Goal: Task Accomplishment & Management: Use online tool/utility

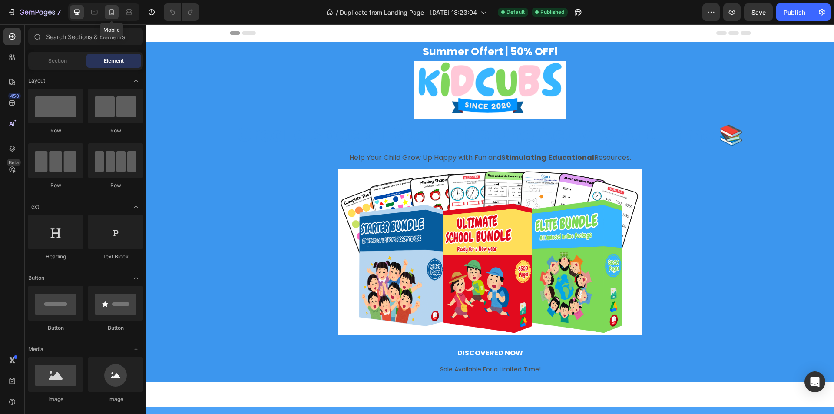
click at [116, 12] on div at bounding box center [112, 12] width 14 height 14
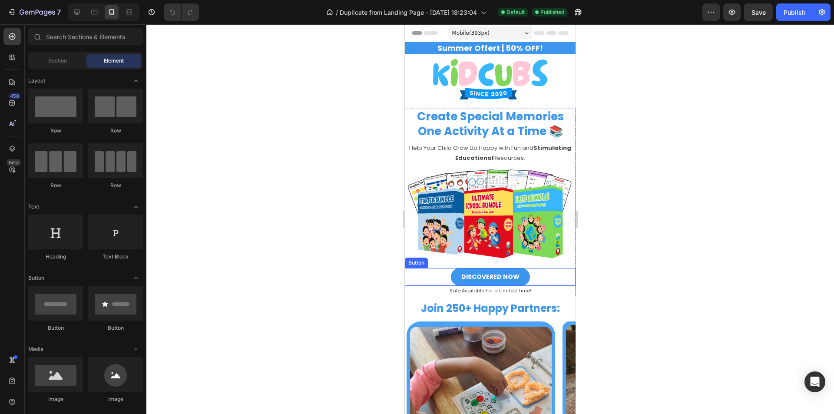
click at [521, 273] on link "DISCOVERED NOW" at bounding box center [490, 277] width 79 height 18
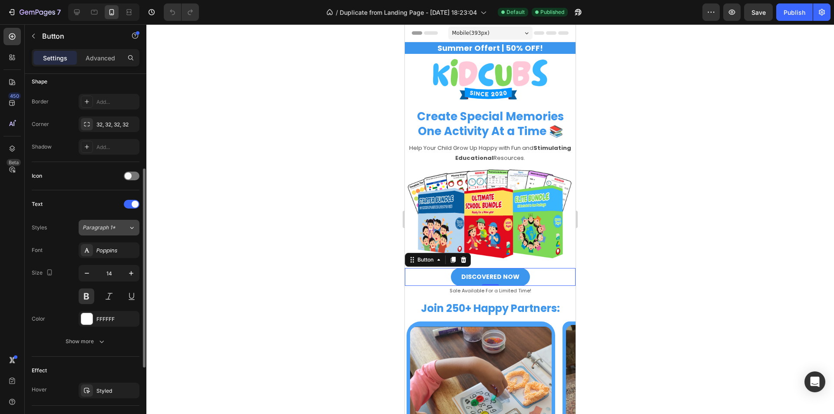
scroll to position [303, 0]
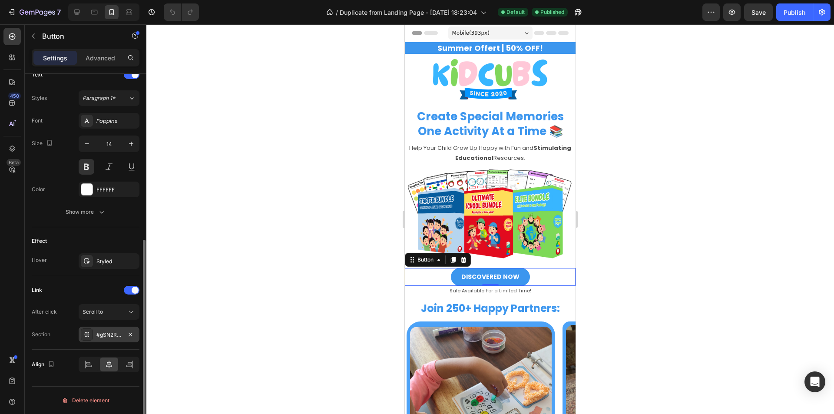
click at [99, 338] on div "#gSN2R8ebCL" at bounding box center [108, 335] width 25 height 8
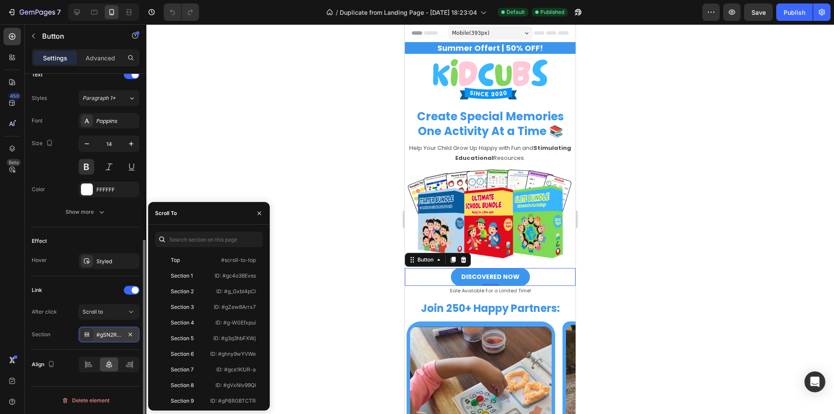
click at [104, 333] on div "#gSN2R8ebCL" at bounding box center [108, 335] width 25 height 8
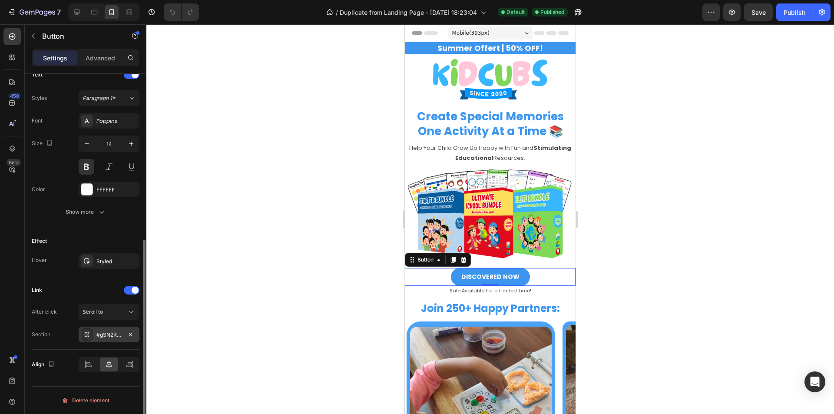
click at [104, 333] on div "#gSN2R8ebCL" at bounding box center [108, 335] width 25 height 8
click at [688, 243] on div at bounding box center [490, 219] width 688 height 390
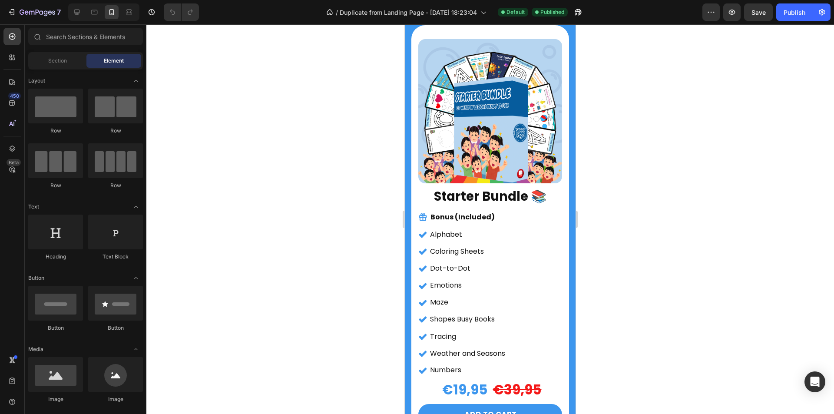
scroll to position [913, 0]
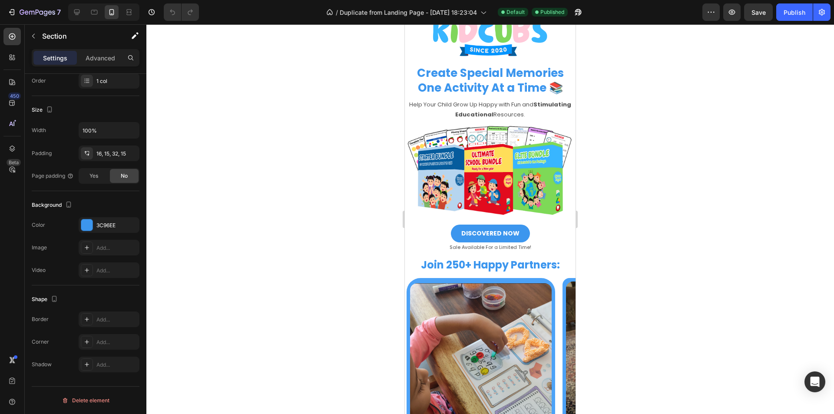
scroll to position [0, 0]
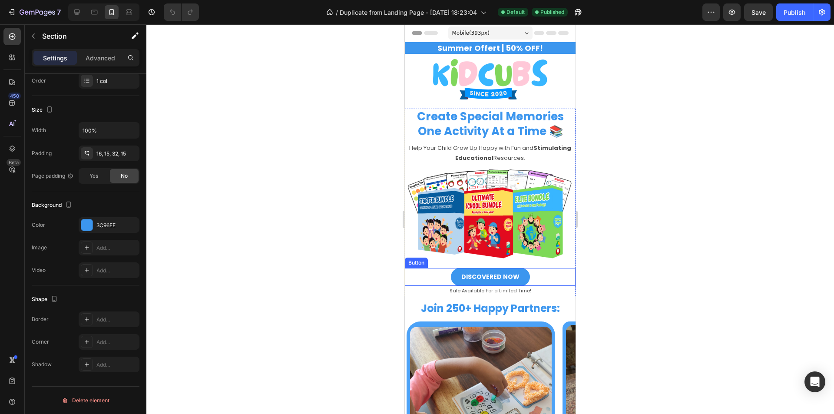
click at [529, 270] on div "DISCOVERED NOW Button" at bounding box center [490, 277] width 171 height 18
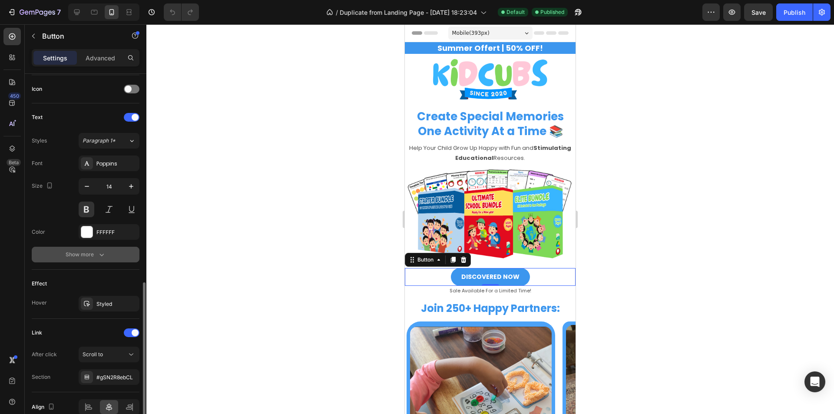
scroll to position [303, 0]
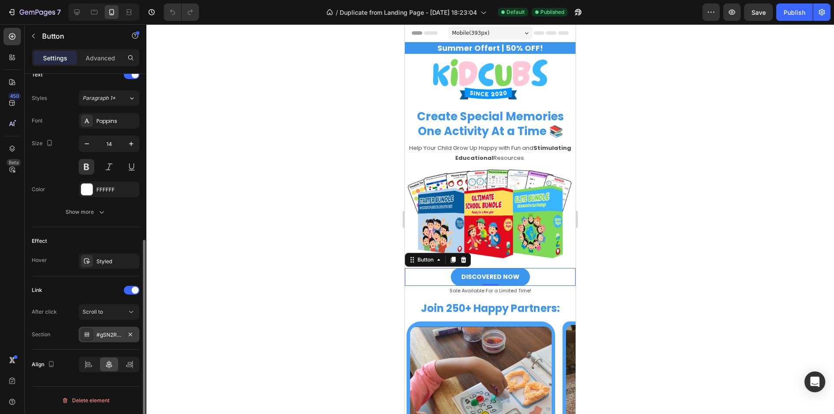
click at [106, 333] on div "#gSN2R8ebCL" at bounding box center [108, 335] width 25 height 8
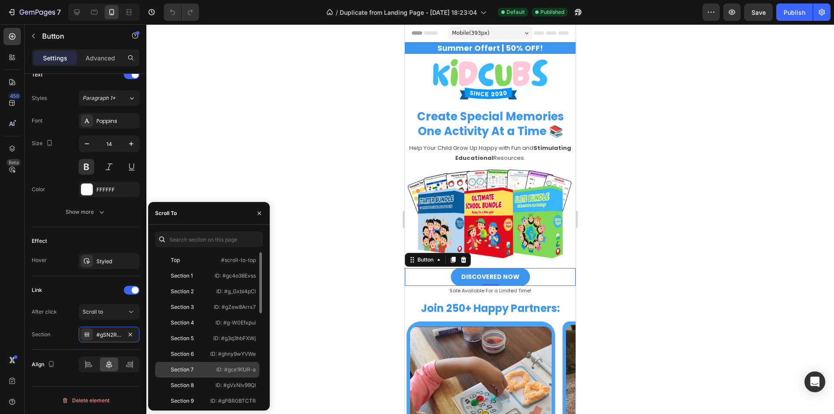
click at [190, 372] on div "Section 7" at bounding box center [182, 370] width 23 height 8
click at [261, 216] on icon "button" at bounding box center [259, 213] width 7 height 7
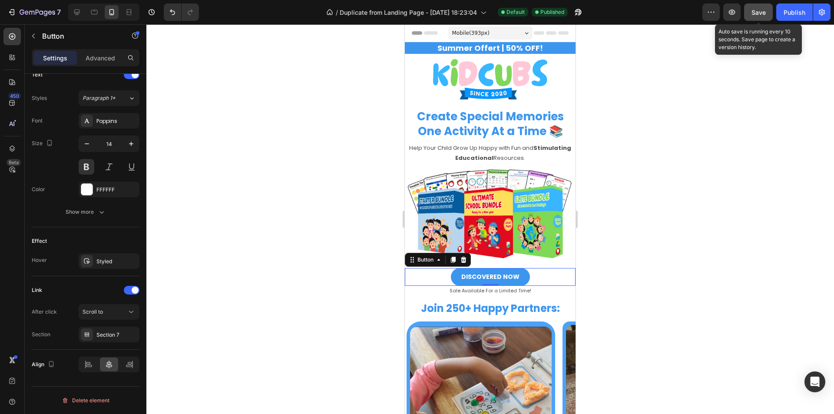
click at [762, 17] on button "Save" at bounding box center [758, 11] width 29 height 17
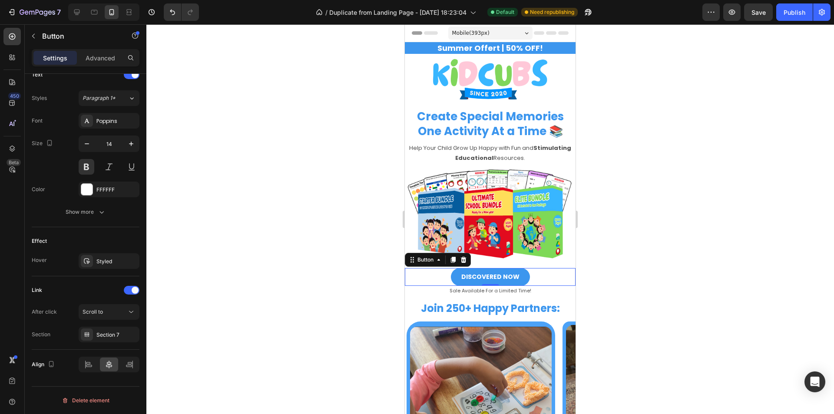
click at [674, 117] on div at bounding box center [490, 219] width 688 height 390
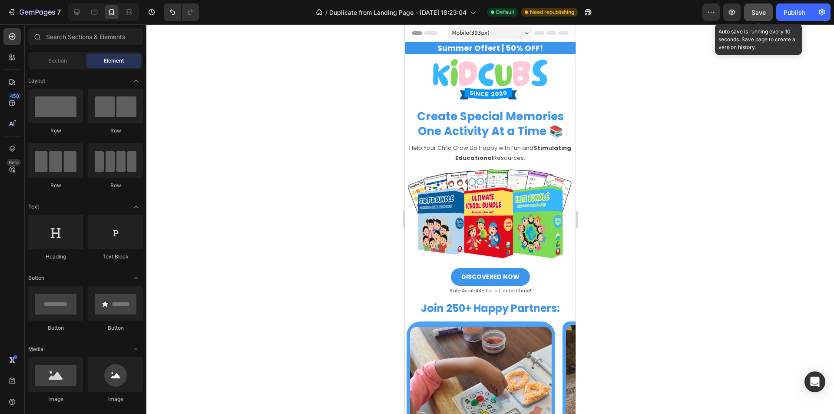
click at [760, 14] on span "Save" at bounding box center [759, 12] width 14 height 7
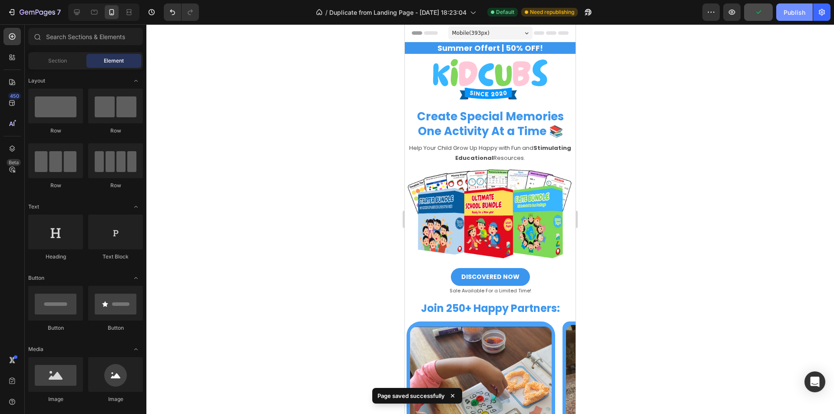
click at [792, 13] on div "Publish" at bounding box center [795, 12] width 22 height 9
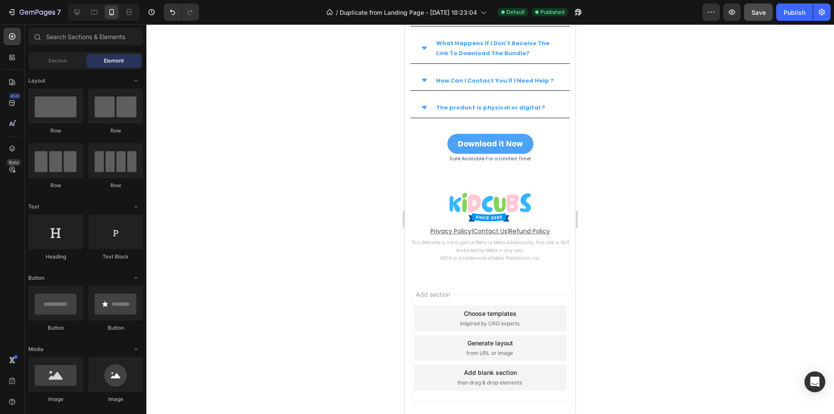
scroll to position [6874, 0]
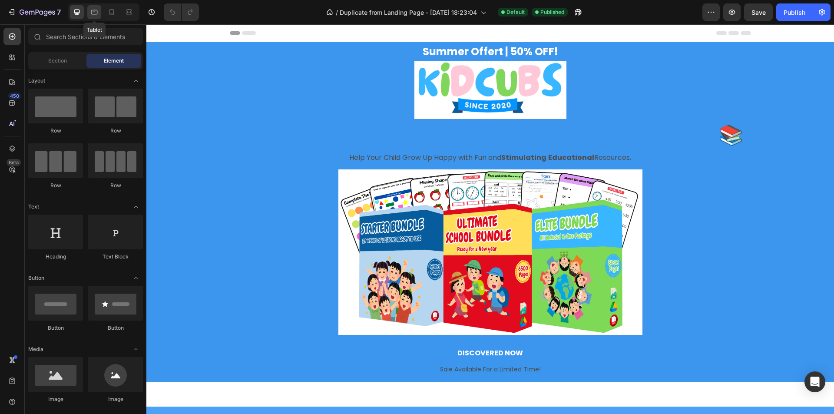
click at [90, 11] on icon at bounding box center [94, 12] width 9 height 9
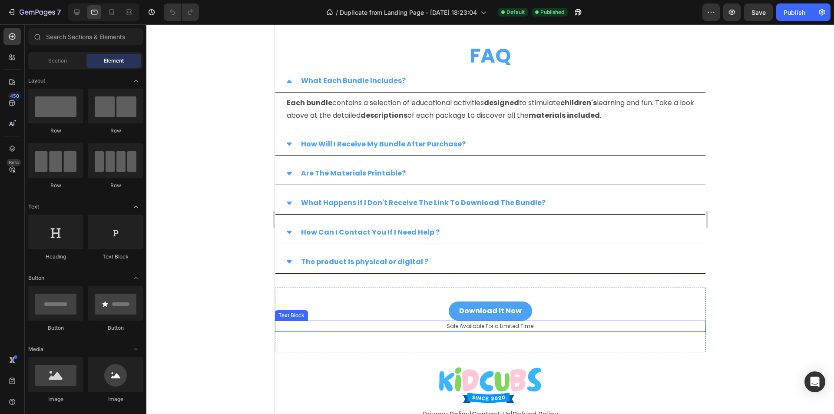
scroll to position [3512, 0]
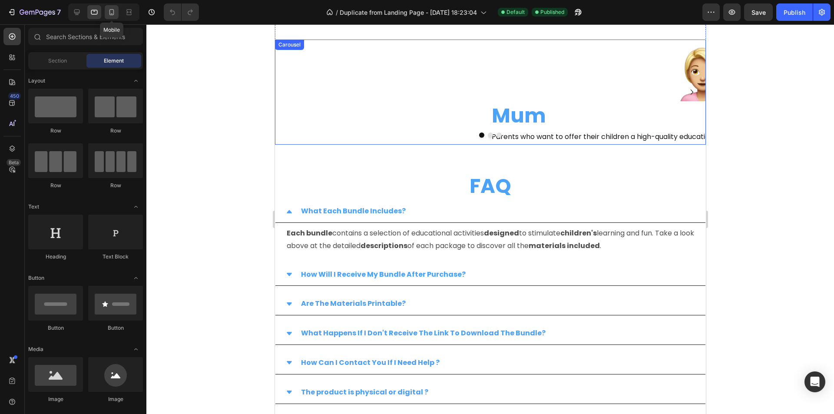
click at [107, 12] on div at bounding box center [112, 12] width 14 height 14
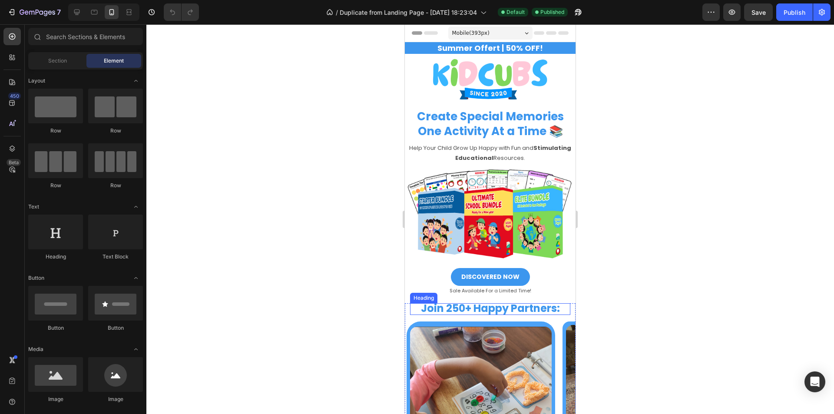
click at [444, 306] on span "Join 250+ Happy Partners:" at bounding box center [490, 308] width 139 height 14
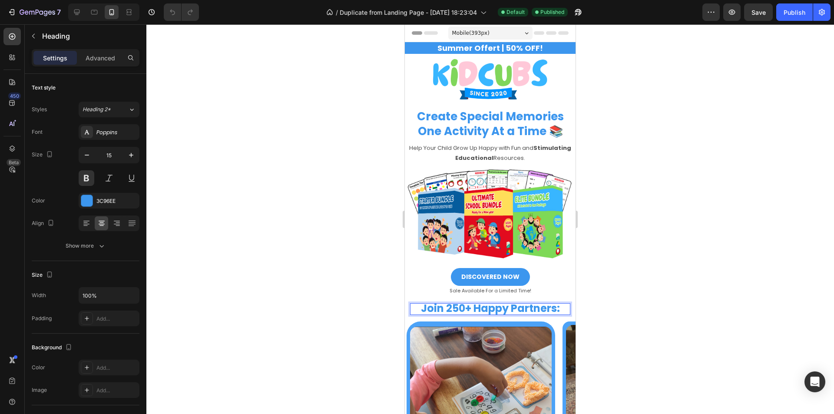
click at [448, 306] on span "Join 250+ Happy Partners:" at bounding box center [490, 308] width 139 height 14
click at [429, 268] on div "DISCOVERED NOW Button" at bounding box center [490, 277] width 171 height 18
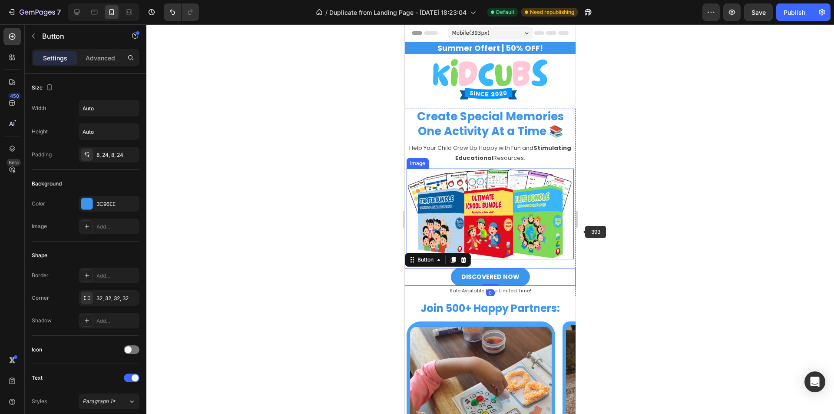
click at [683, 213] on div at bounding box center [490, 219] width 688 height 390
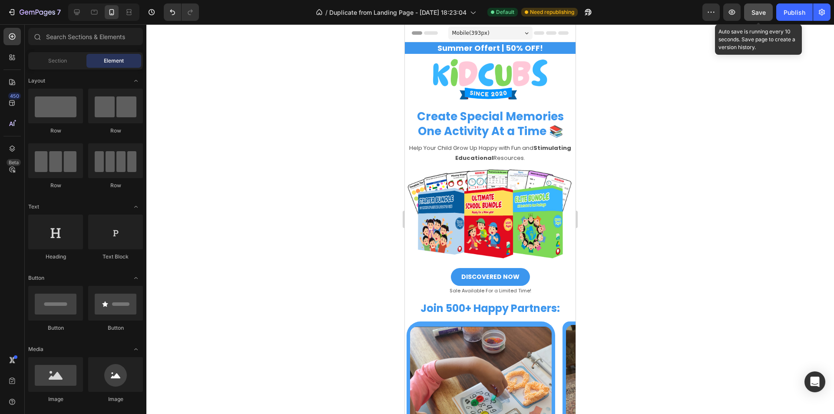
click at [764, 16] on div "Save" at bounding box center [759, 12] width 14 height 9
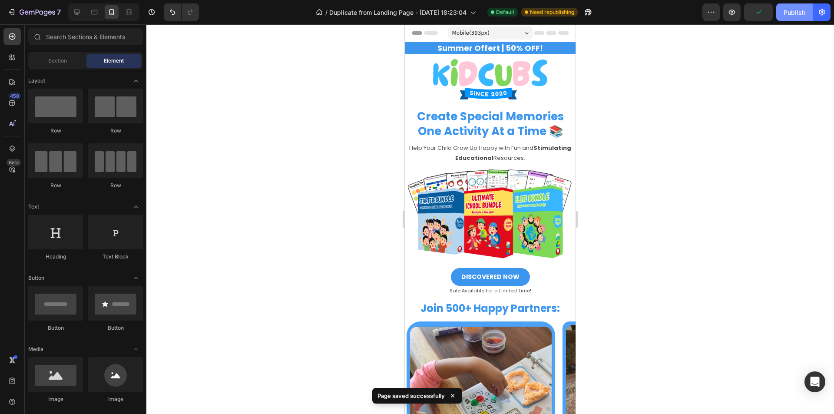
click at [790, 15] on div "Publish" at bounding box center [795, 12] width 22 height 9
